Goal: Task Accomplishment & Management: Use online tool/utility

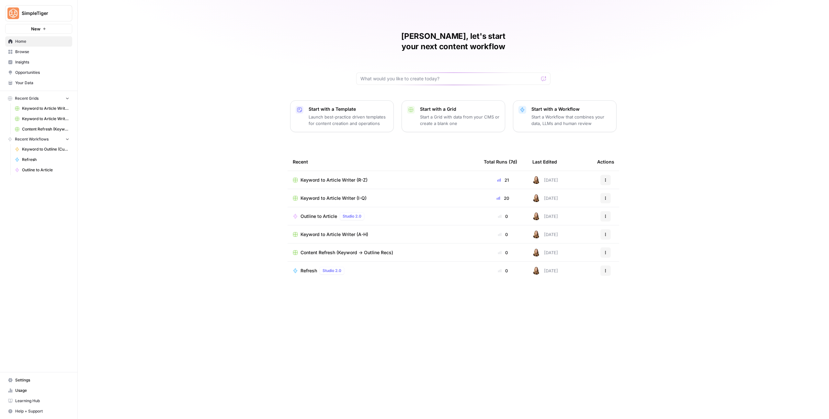
click at [326, 195] on span "Keyword to Article Writer (I-Q)" at bounding box center [334, 198] width 66 height 6
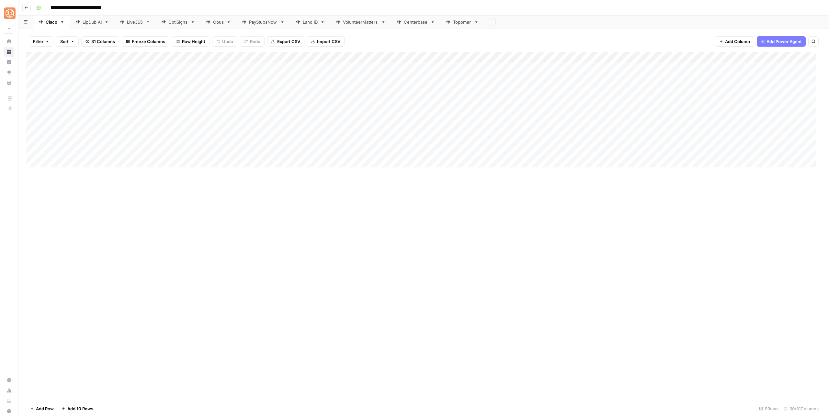
click at [26, 7] on icon "button" at bounding box center [27, 8] width 4 height 4
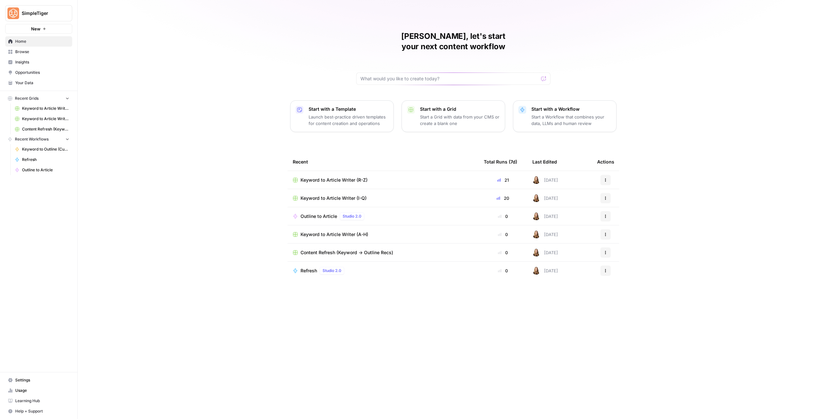
click at [322, 231] on span "Keyword to Article Writer (A-H)" at bounding box center [335, 234] width 68 height 6
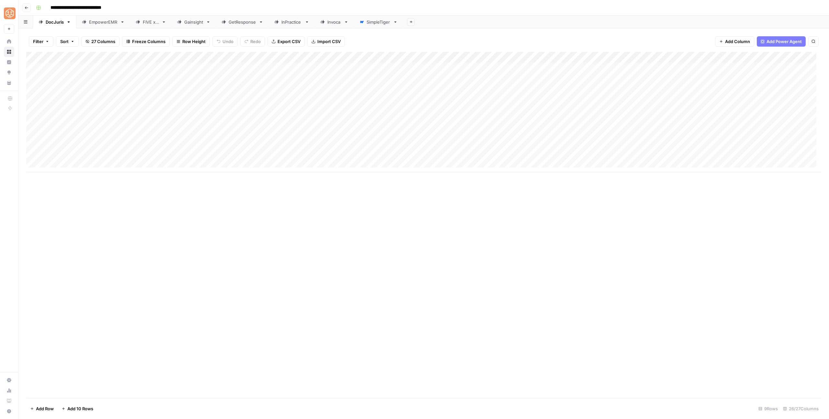
click at [330, 23] on div "Invoca" at bounding box center [335, 22] width 14 height 6
click at [70, 263] on div "Add Column" at bounding box center [423, 162] width 795 height 220
type textarea "**********"
click at [103, 324] on div "Add Column" at bounding box center [423, 225] width 795 height 346
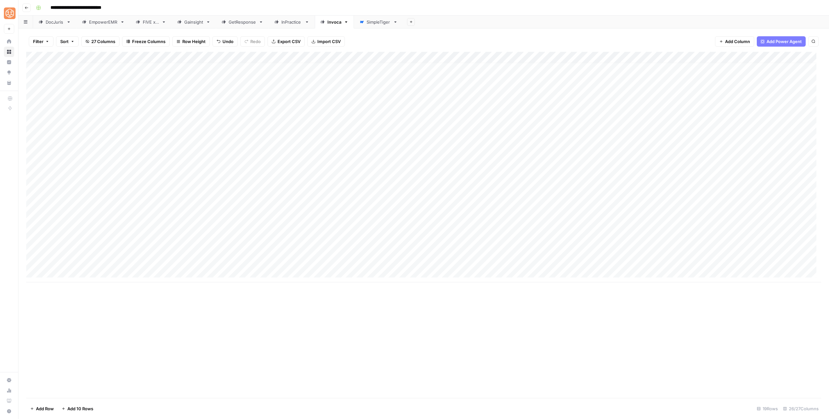
click at [166, 260] on div "Add Column" at bounding box center [423, 167] width 795 height 231
click at [169, 309] on button "2nd person" at bounding box center [173, 310] width 28 height 8
click at [272, 58] on div "Add Column" at bounding box center [423, 167] width 795 height 231
click at [284, 112] on span "Configure Inputs" at bounding box center [306, 112] width 57 height 6
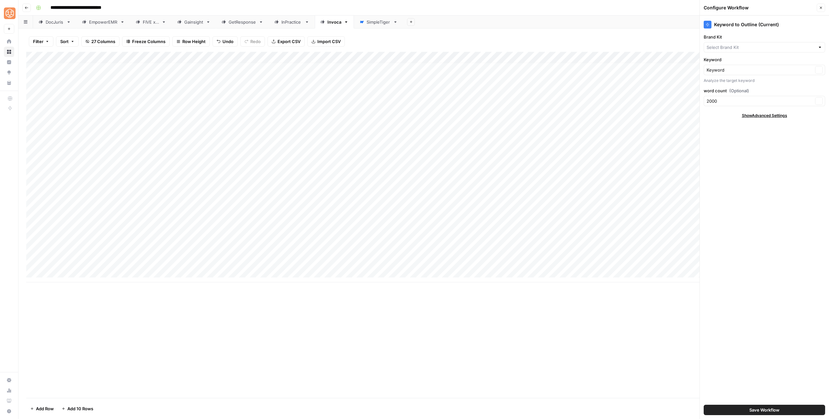
type input "Invoca"
click at [758, 397] on div "Keyword to Outline (Current) Brand Kit Invoca Clear Keyword Keyword Clear Analy…" at bounding box center [764, 218] width 129 height 404
click at [758, 404] on div "Save Workflow" at bounding box center [765, 410] width 122 height 18
click at [731, 408] on button "Save Workflow" at bounding box center [765, 410] width 122 height 10
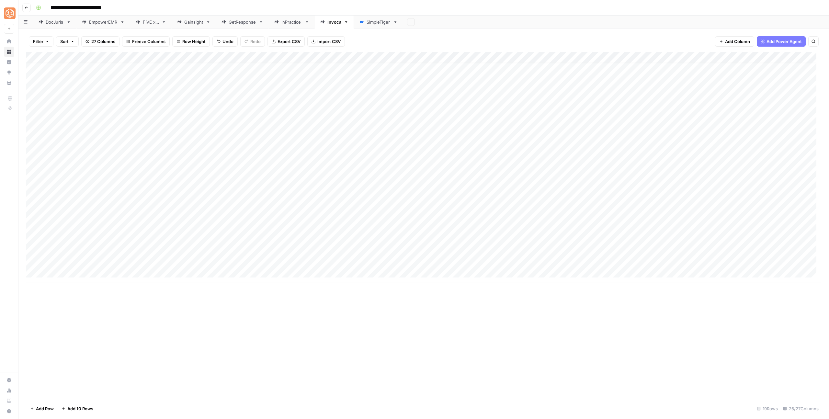
click at [294, 262] on div "Add Column" at bounding box center [423, 167] width 795 height 231
click at [115, 261] on div "Add Column" at bounding box center [423, 167] width 795 height 231
click at [313, 261] on div "Add Column" at bounding box center [423, 167] width 795 height 231
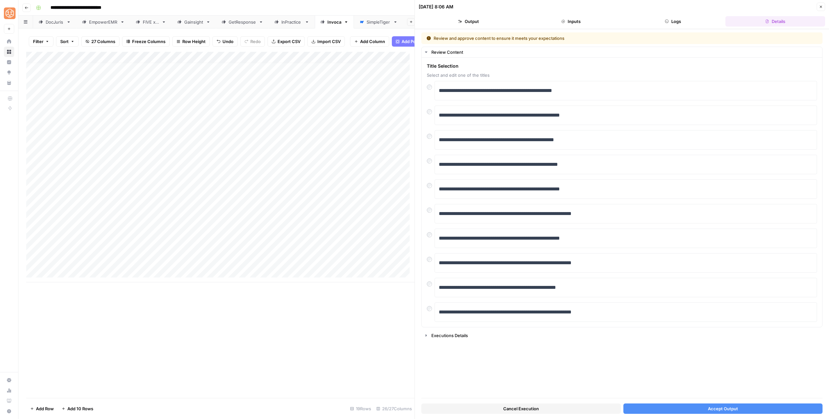
click at [732, 408] on span "Accept Output" at bounding box center [723, 409] width 30 height 6
